Goal: Task Accomplishment & Management: Use online tool/utility

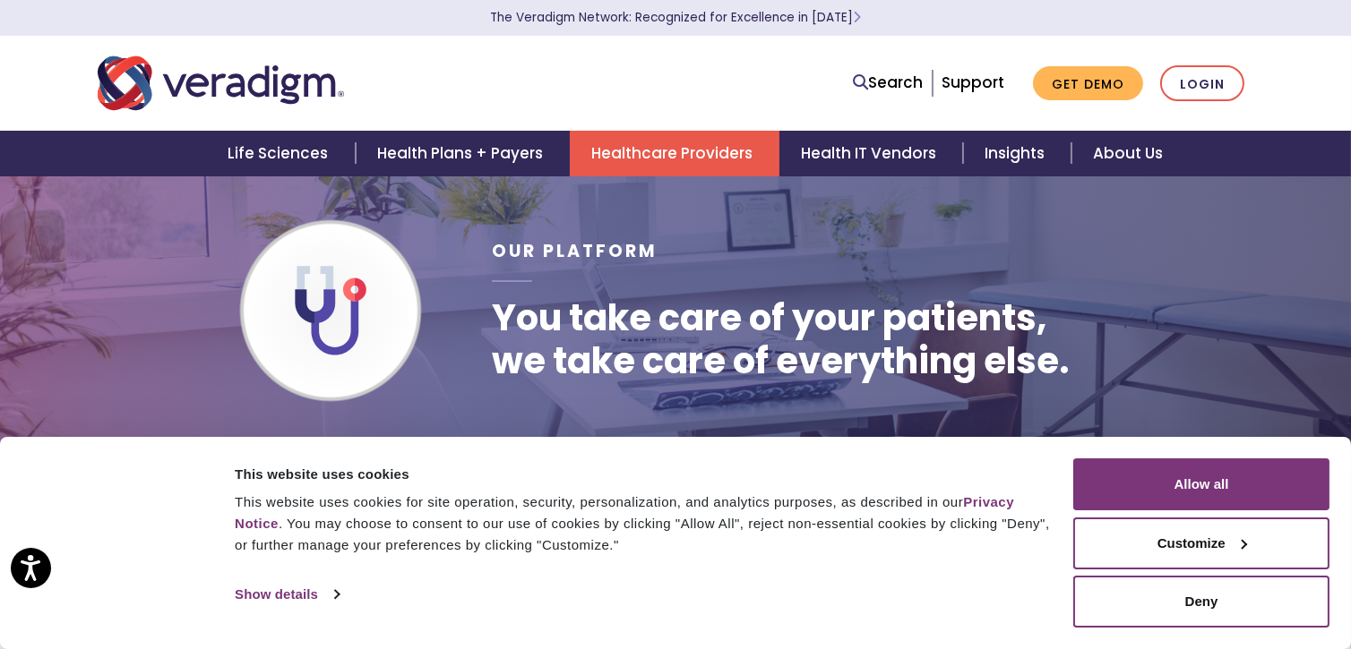
scroll to position [36, 0]
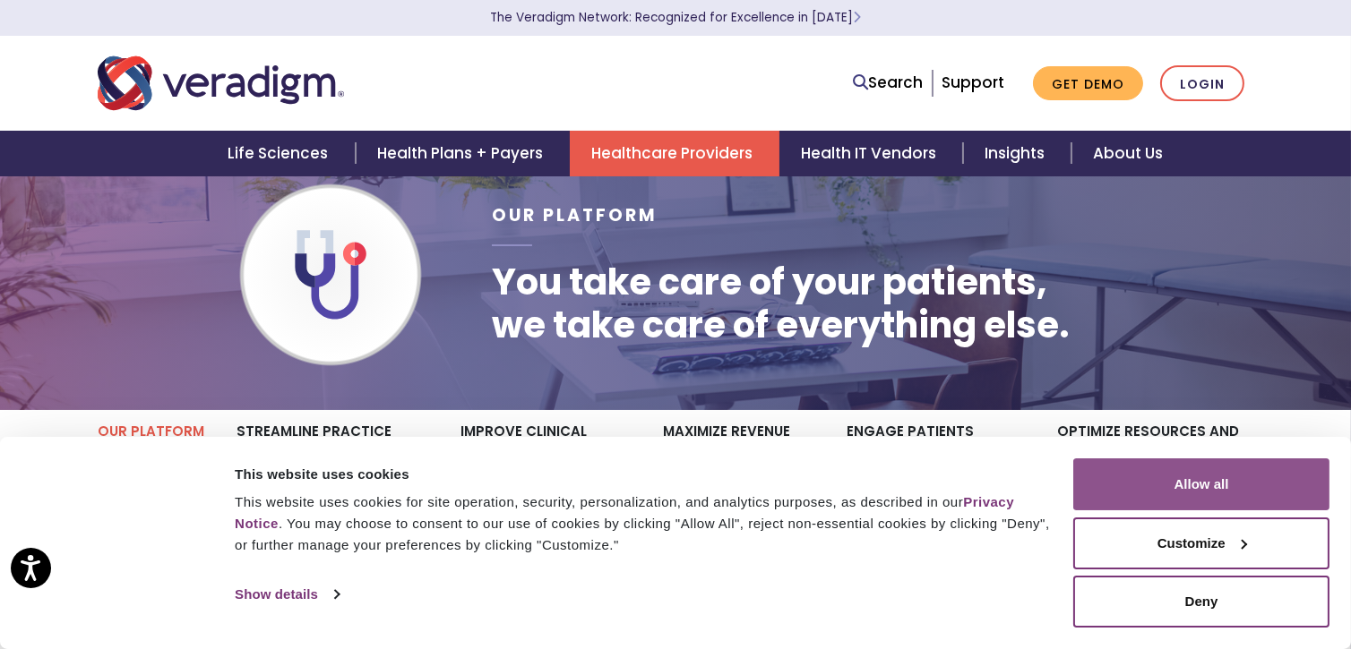
click at [1214, 479] on button "Allow all" at bounding box center [1201, 485] width 256 height 52
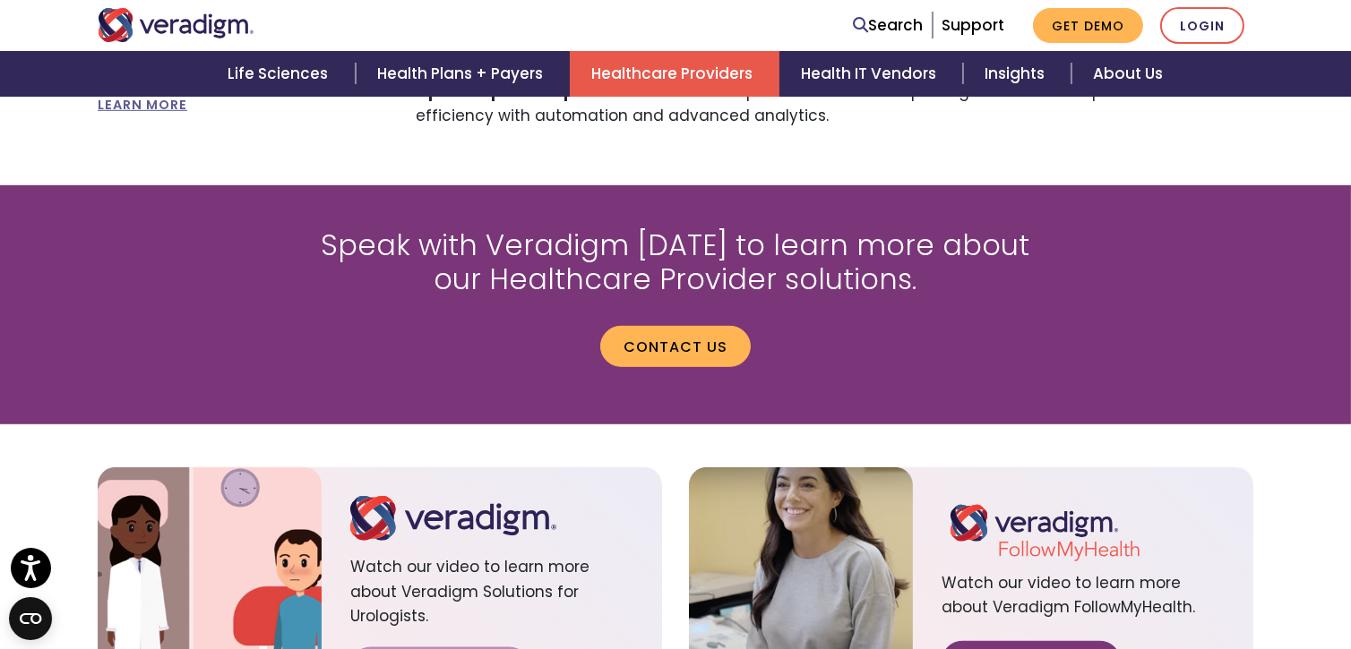
scroll to position [1970, 0]
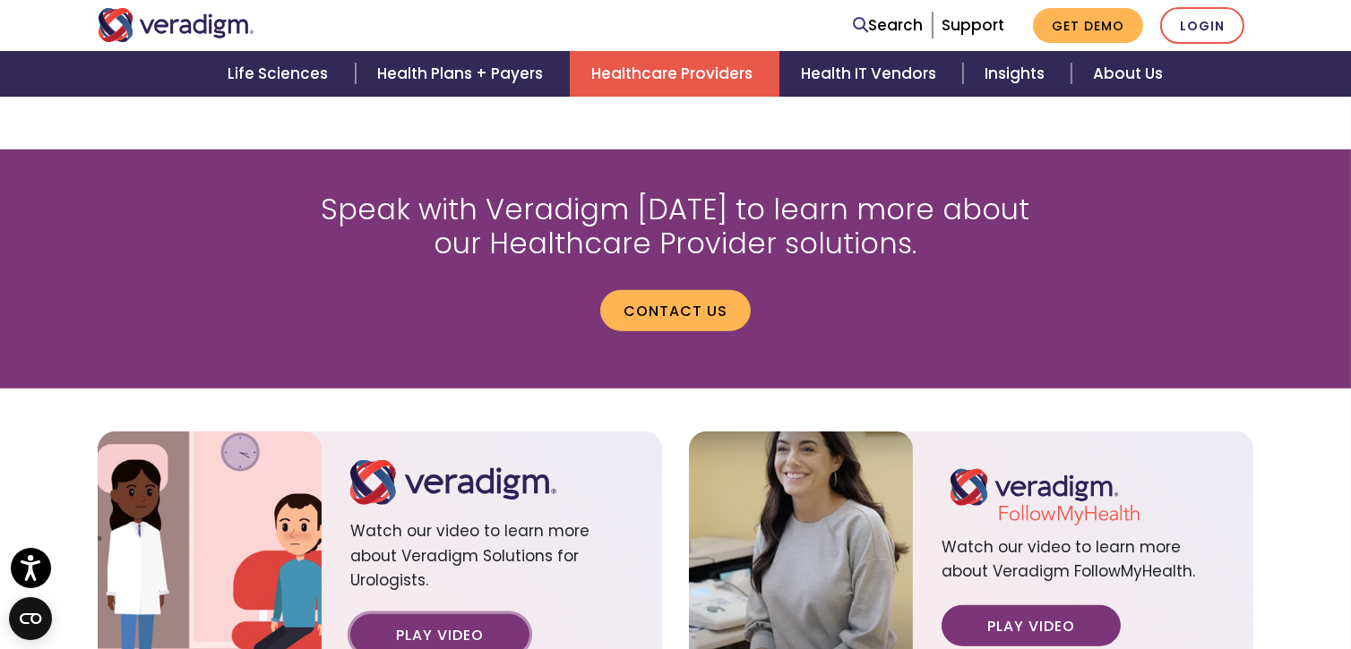
click at [427, 614] on link "Play Video" at bounding box center [439, 634] width 179 height 41
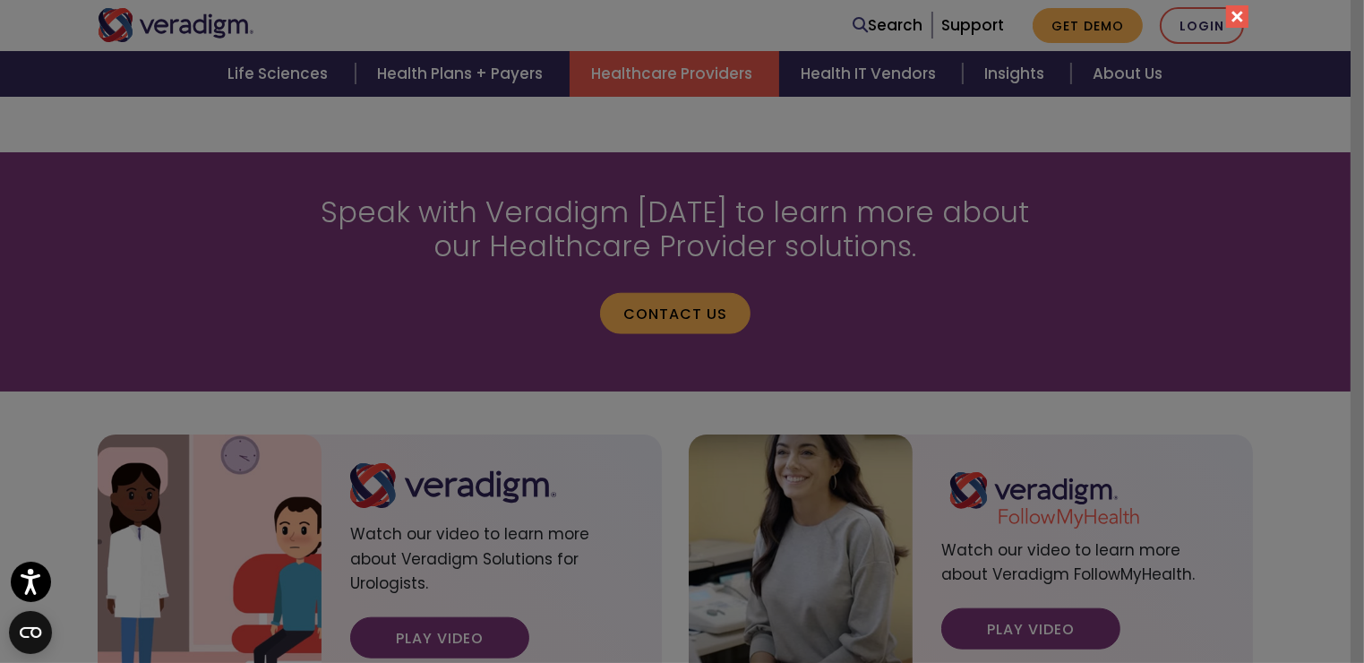
click at [1228, 19] on button "Close" at bounding box center [1237, 16] width 22 height 22
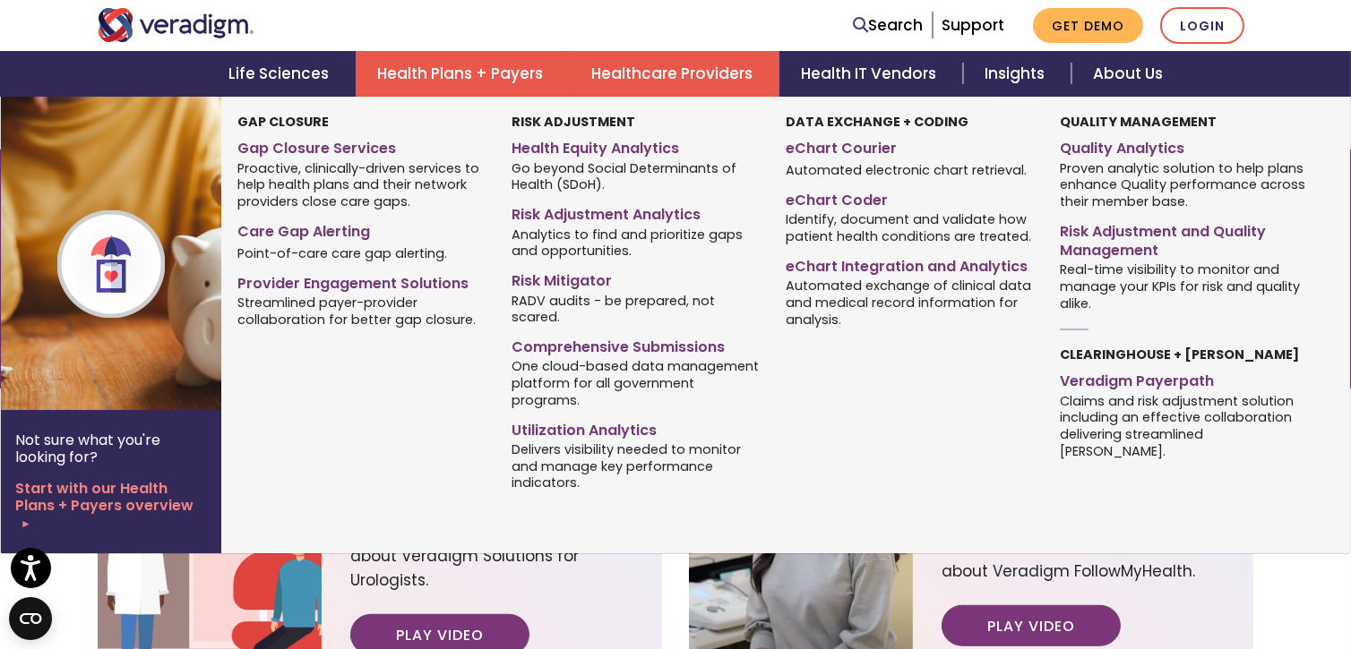
click at [440, 64] on link "Health Plans + Payers" at bounding box center [463, 74] width 214 height 46
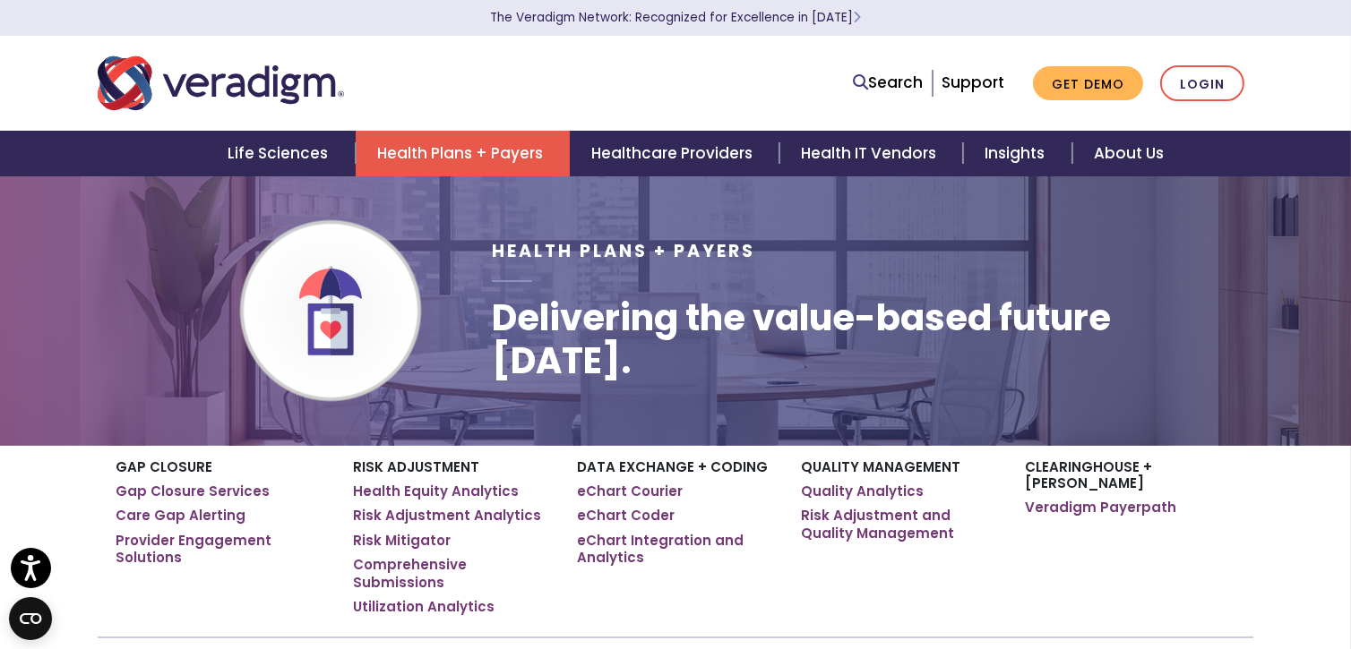
scroll to position [36, 0]
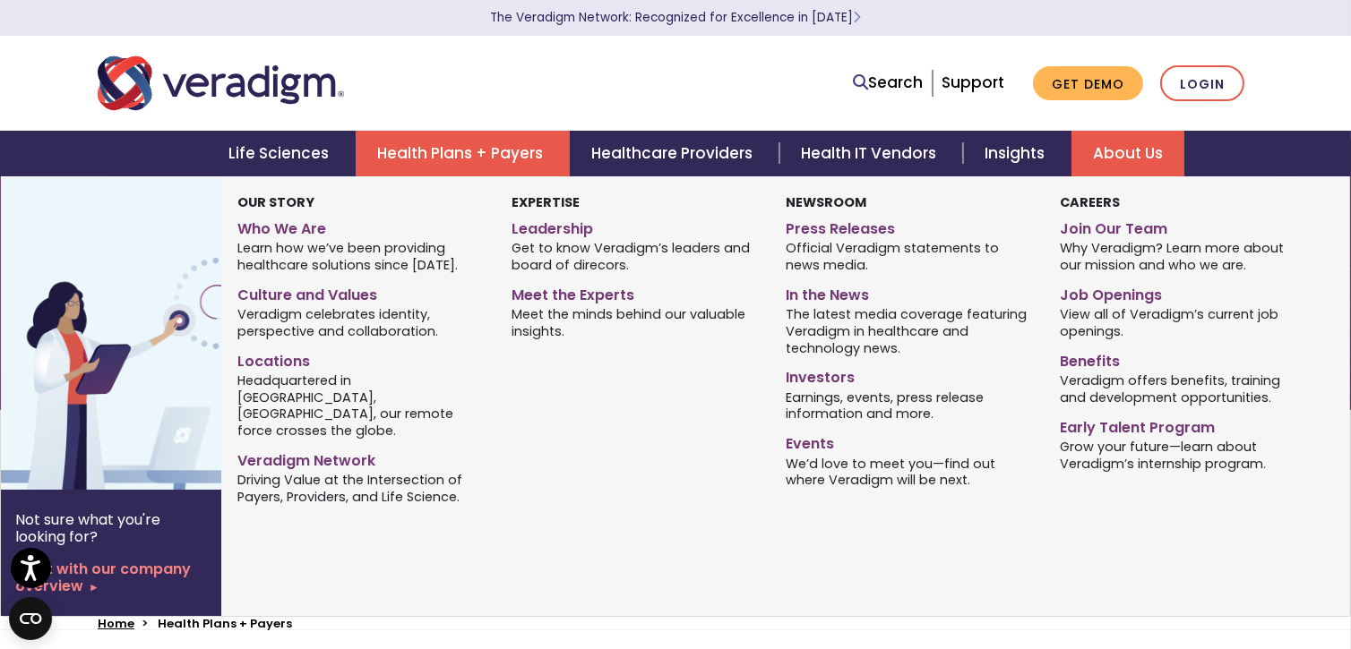
click at [1125, 143] on link "About Us" at bounding box center [1127, 154] width 113 height 46
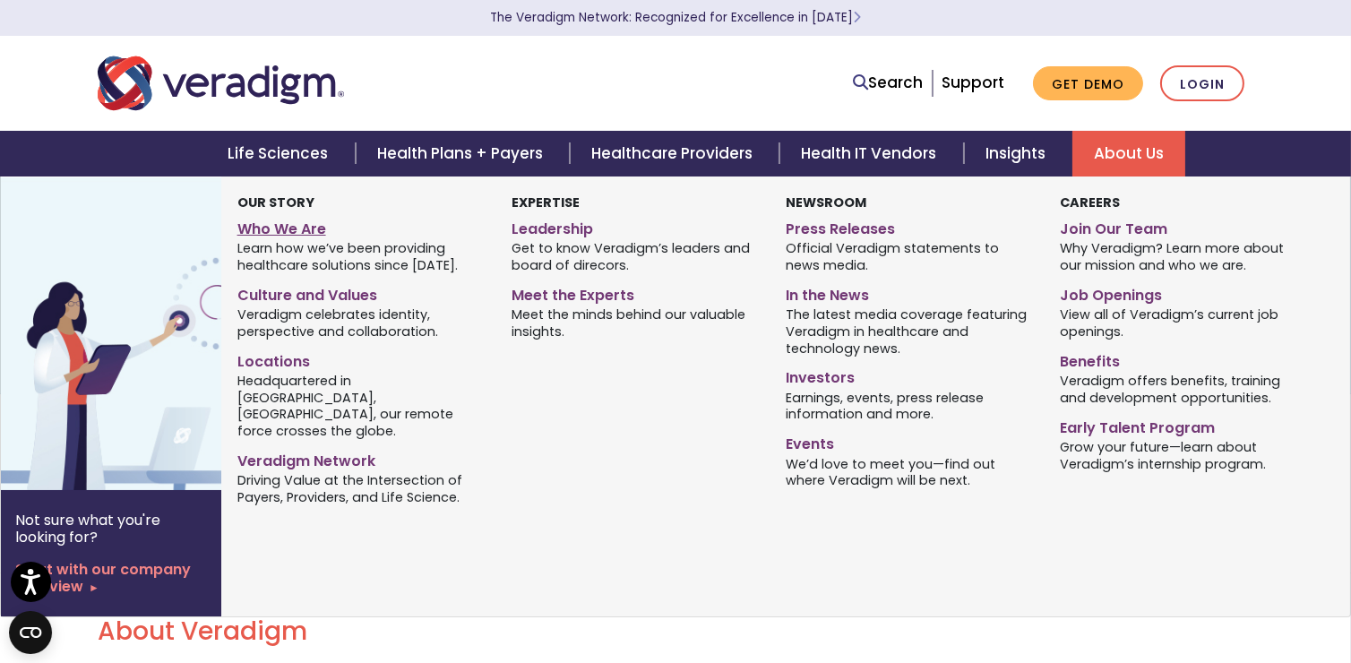
click at [311, 234] on link "Who We Are" at bounding box center [360, 226] width 247 height 26
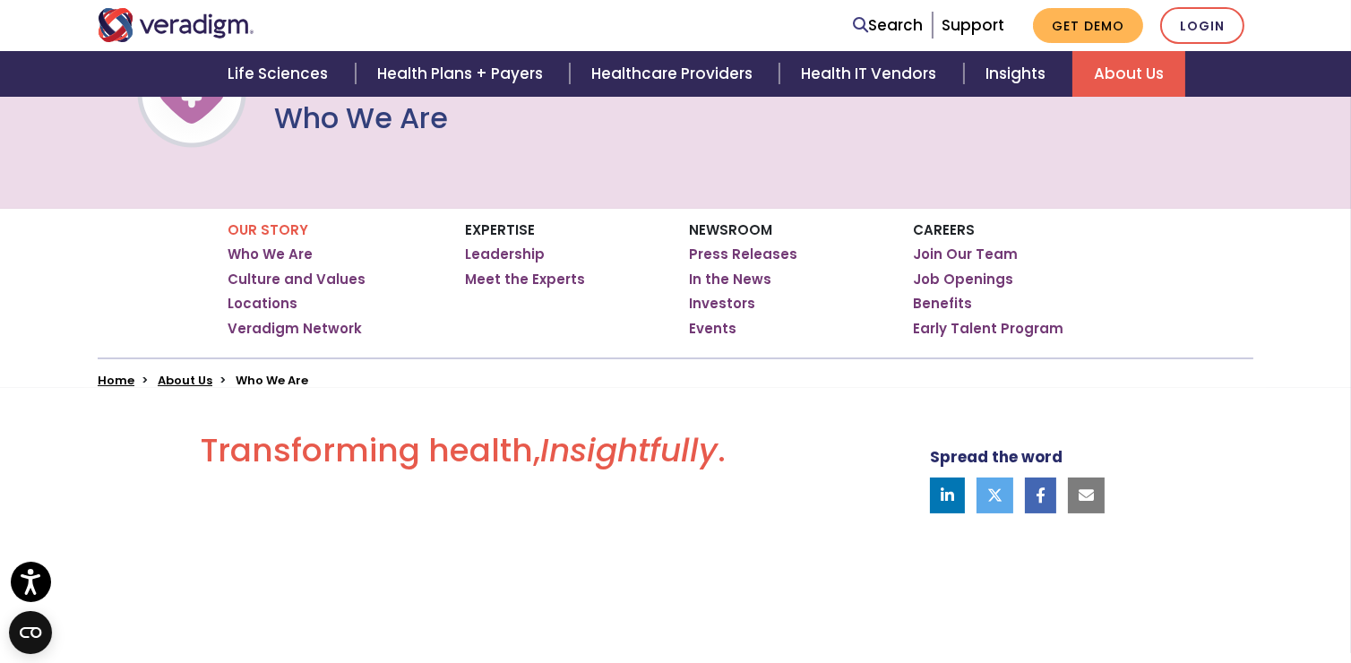
scroll to position [143, 0]
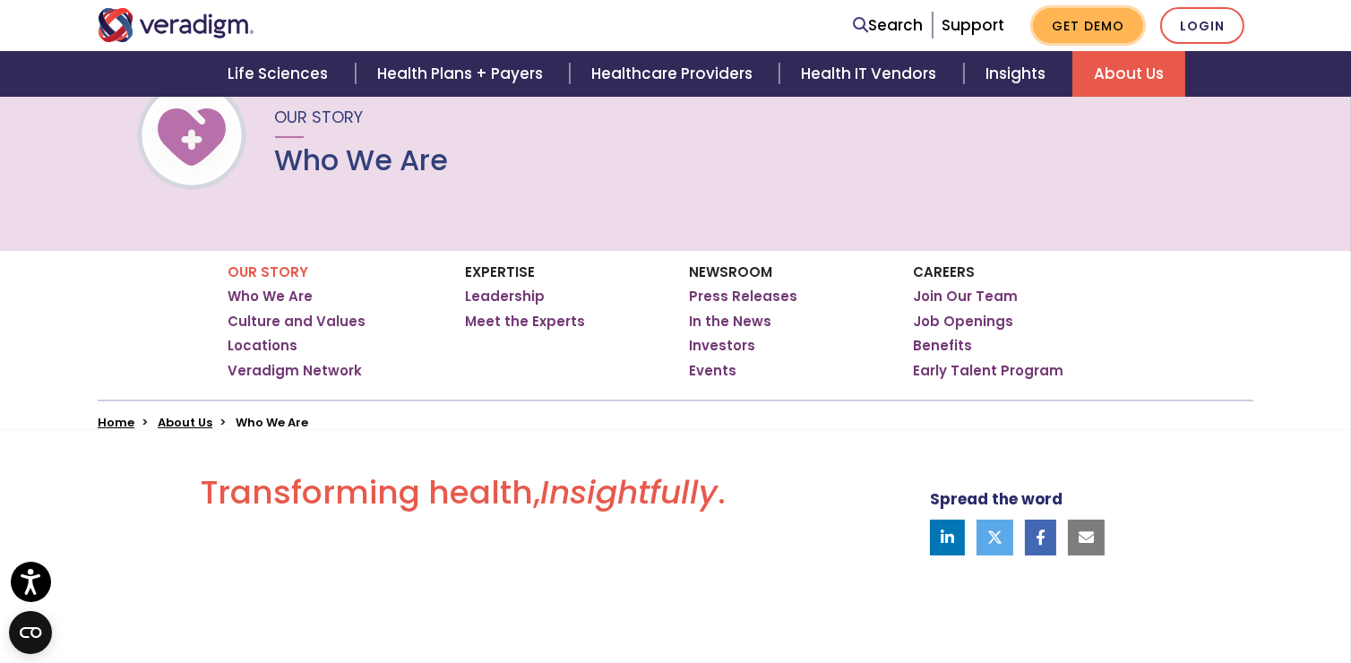
click at [1090, 23] on link "Get Demo" at bounding box center [1088, 25] width 110 height 35
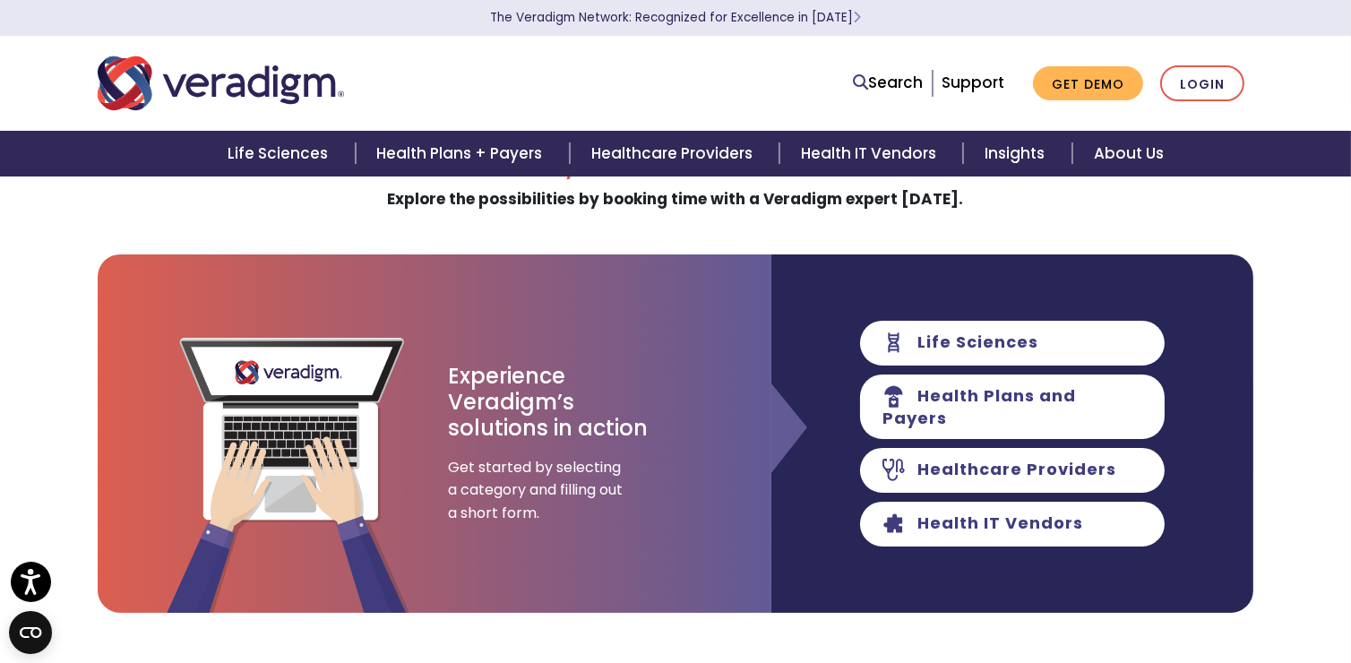
scroll to position [72, 0]
